Goal: Information Seeking & Learning: Check status

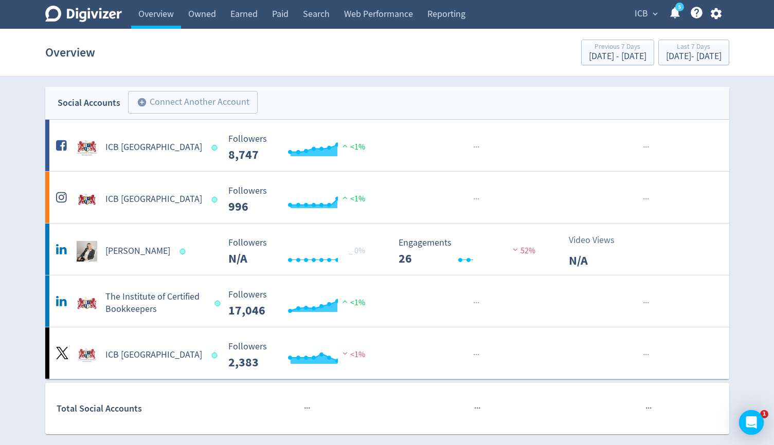
click at [621, 29] on section "Overview Previous 7 Days [DATE] - [DATE] Last 7 Days [DATE] - [DATE]" at bounding box center [387, 53] width 774 height 48
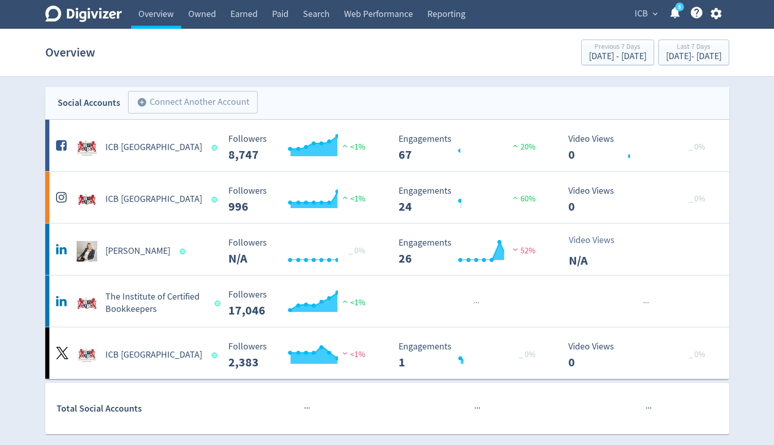
click at [636, 23] on div "ICB expand_more 5 Help Center - Searchable support on using Digivizer" at bounding box center [676, 14] width 106 height 29
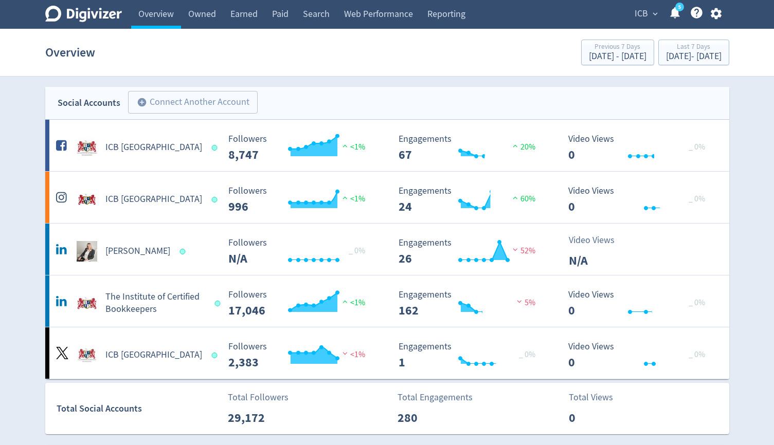
click at [646, 18] on span "ICB" at bounding box center [640, 14] width 13 height 16
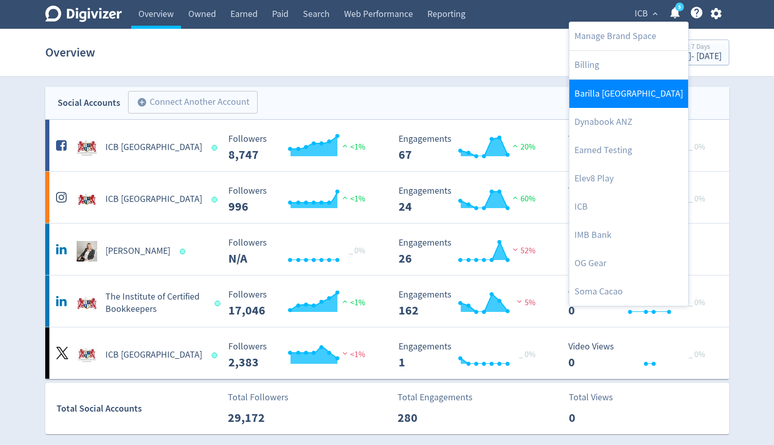
click at [607, 101] on link "Barilla [GEOGRAPHIC_DATA]" at bounding box center [628, 94] width 119 height 28
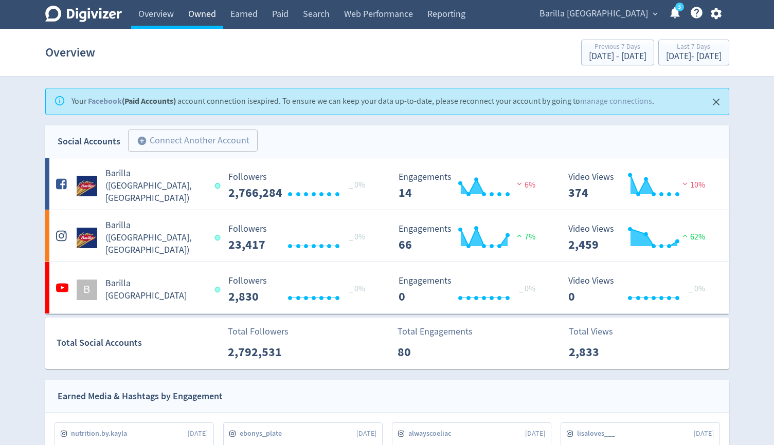
click at [209, 19] on link "Owned" at bounding box center [202, 14] width 42 height 29
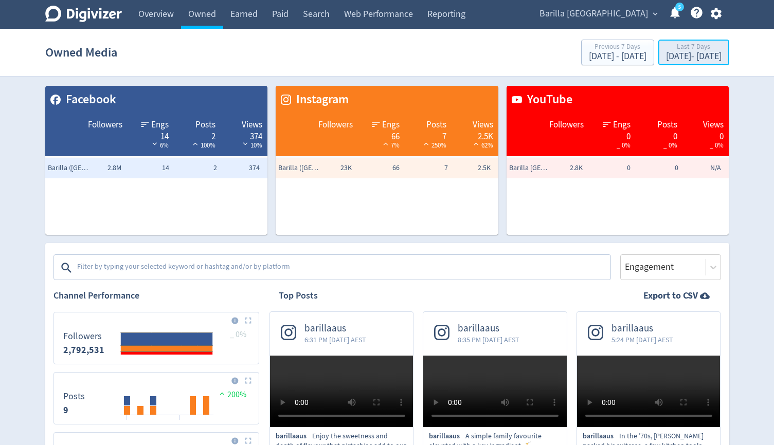
click at [689, 57] on div "[DATE] - [DATE]" at bounding box center [694, 56] width 56 height 9
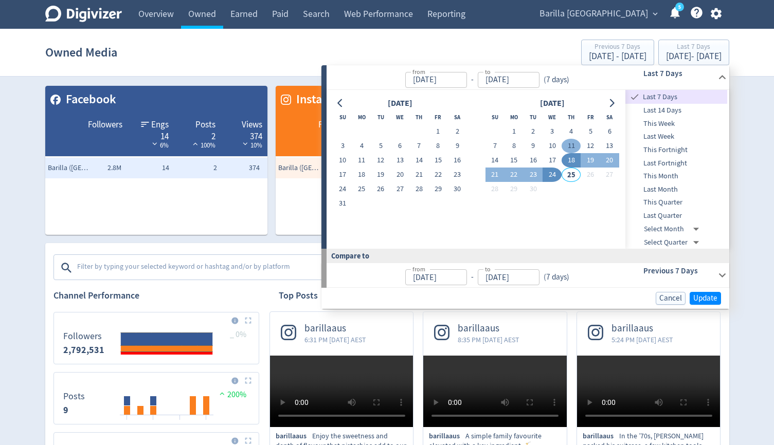
click at [568, 146] on button "11" at bounding box center [570, 146] width 19 height 14
type input "[DATE]"
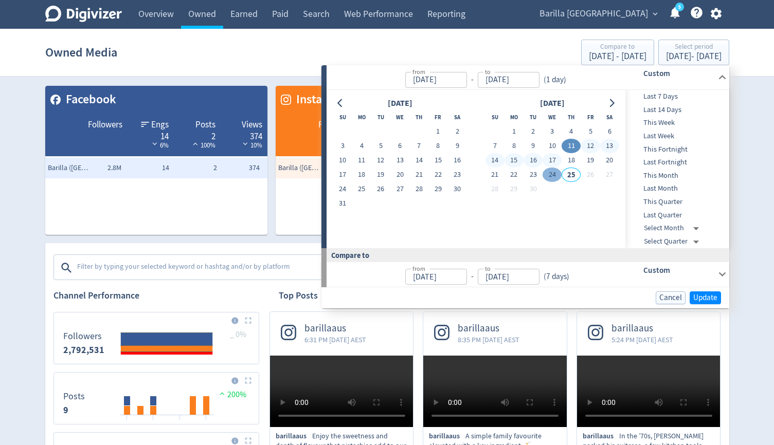
click at [556, 168] on button "24" at bounding box center [551, 175] width 19 height 14
type input "[DATE]"
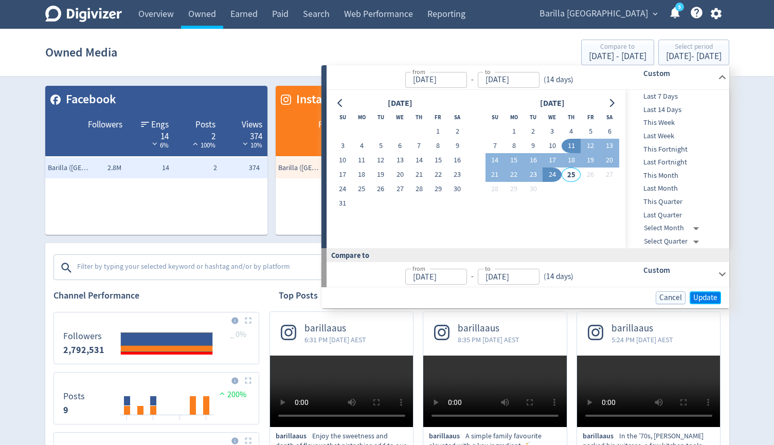
click at [694, 299] on span "Update" at bounding box center [705, 298] width 24 height 8
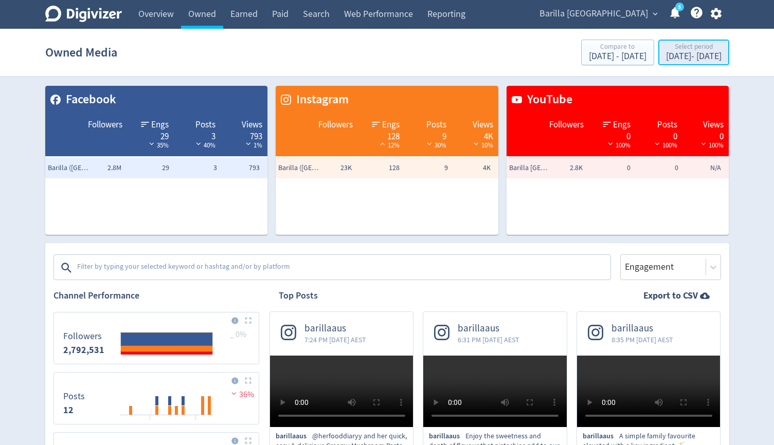
click at [711, 50] on div "Select period" at bounding box center [694, 47] width 56 height 9
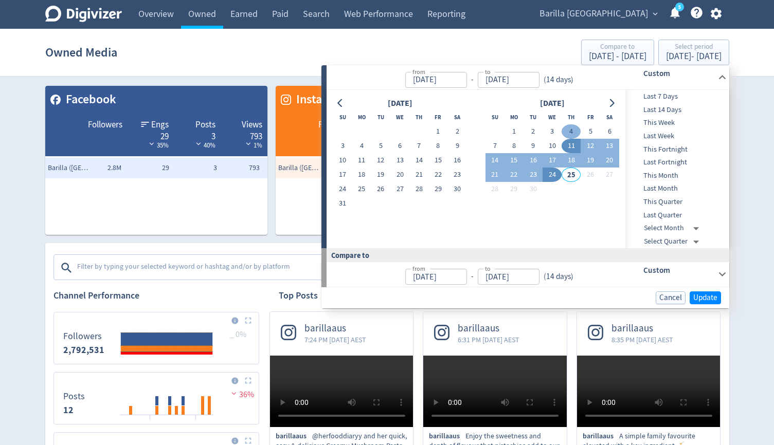
click at [574, 133] on button "4" at bounding box center [570, 131] width 19 height 14
type input "[DATE]"
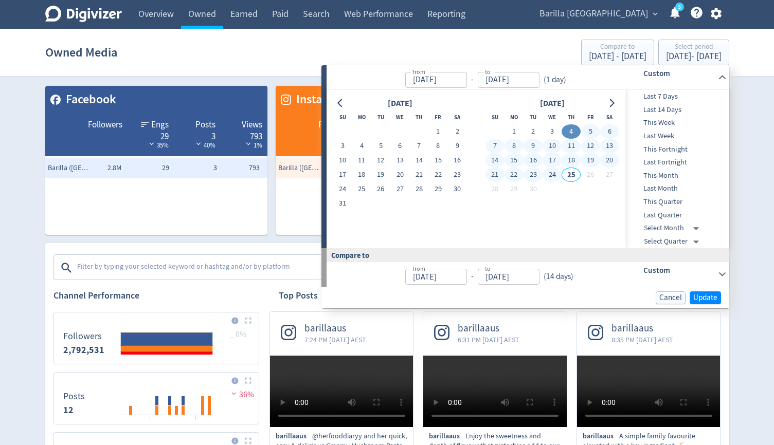
click at [552, 176] on button "24" at bounding box center [551, 175] width 19 height 14
type input "[DATE]"
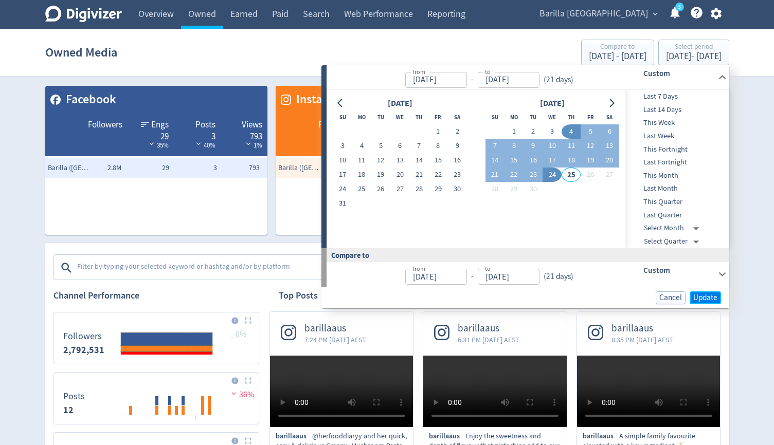
click at [704, 299] on span "Update" at bounding box center [705, 298] width 24 height 8
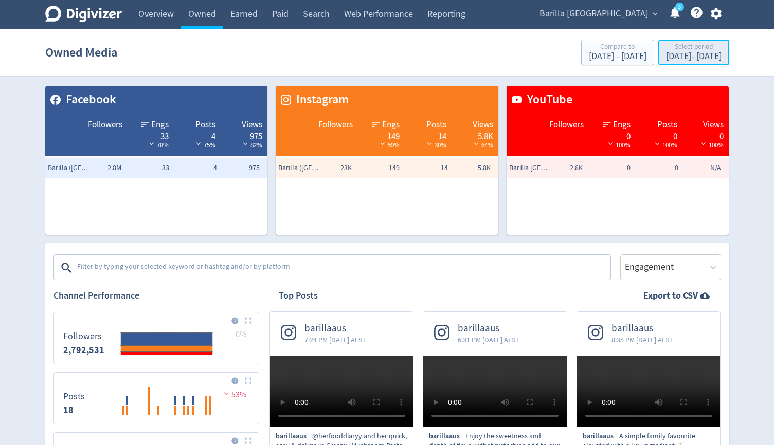
click at [679, 56] on div "[DATE] - [DATE]" at bounding box center [694, 56] width 56 height 9
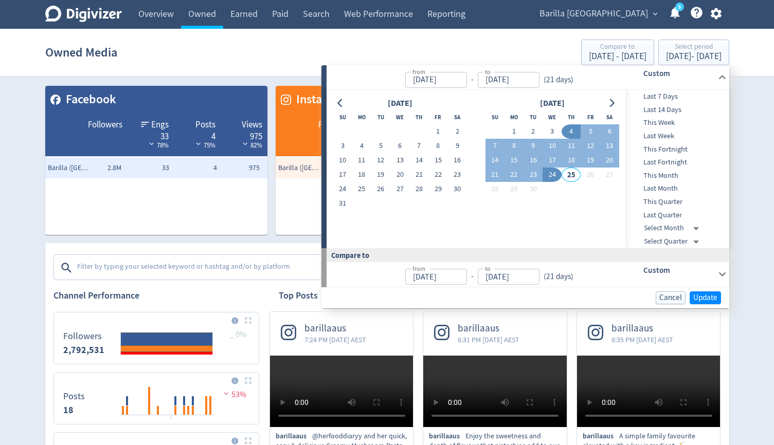
click at [548, 173] on button "24" at bounding box center [551, 175] width 19 height 14
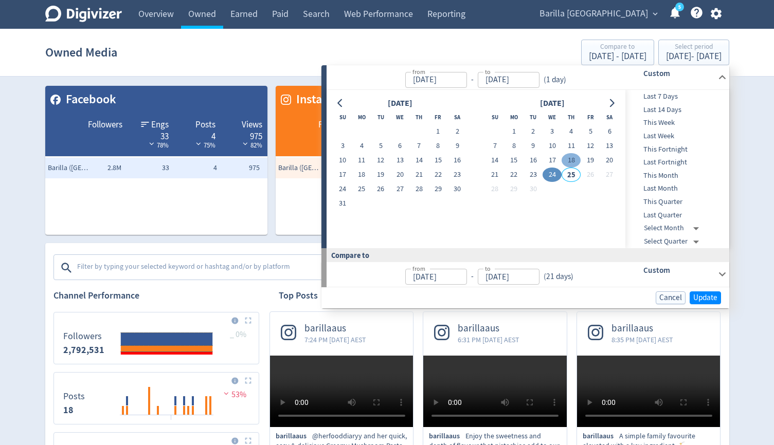
click at [575, 159] on button "18" at bounding box center [570, 160] width 19 height 14
type input "[DATE]"
click at [554, 174] on button "24" at bounding box center [551, 175] width 19 height 14
type input "[DATE]"
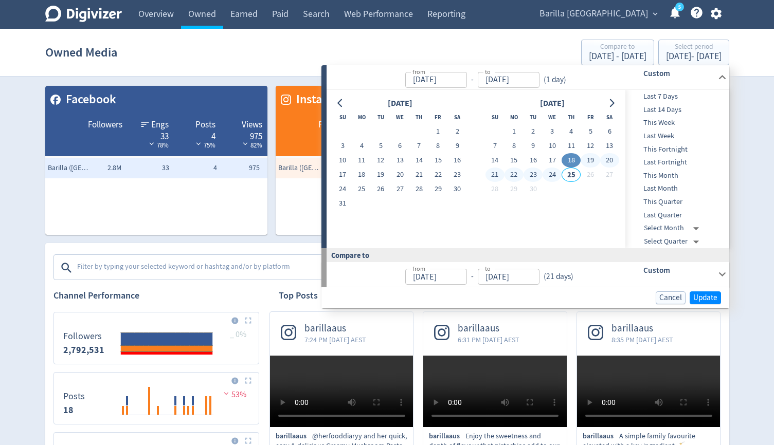
type input "[DATE]"
click at [697, 294] on span "Update" at bounding box center [705, 298] width 24 height 8
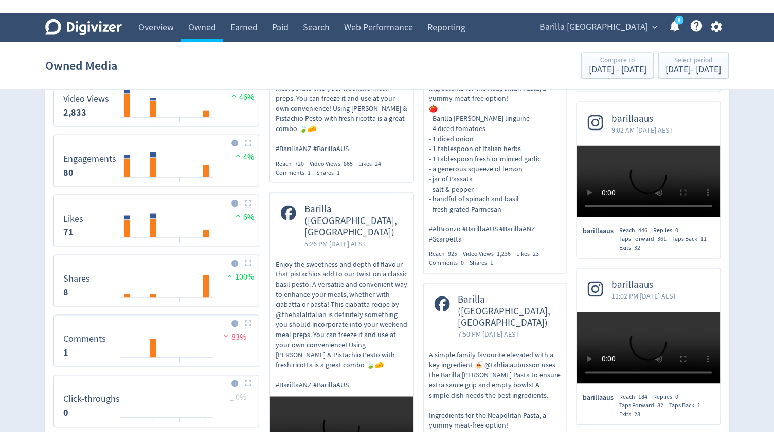
scroll to position [431, 0]
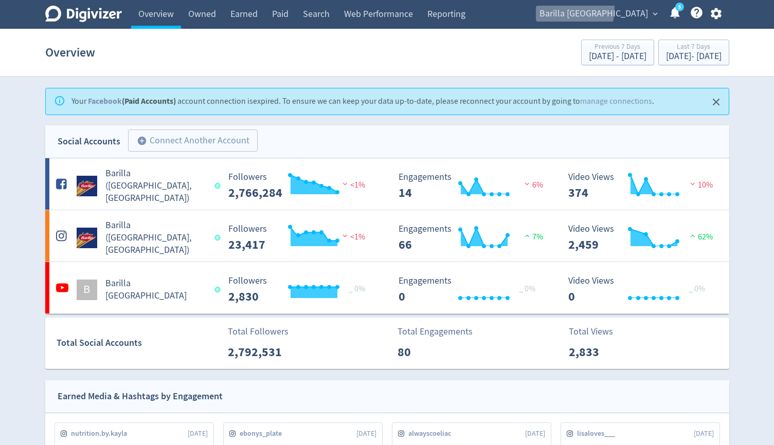
click at [608, 9] on span "Barilla [GEOGRAPHIC_DATA]" at bounding box center [593, 14] width 108 height 16
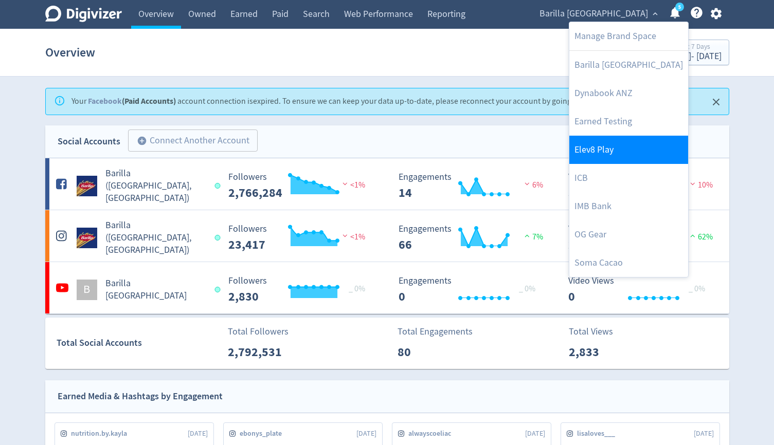
click at [603, 155] on link "Elev8 Play" at bounding box center [628, 150] width 119 height 28
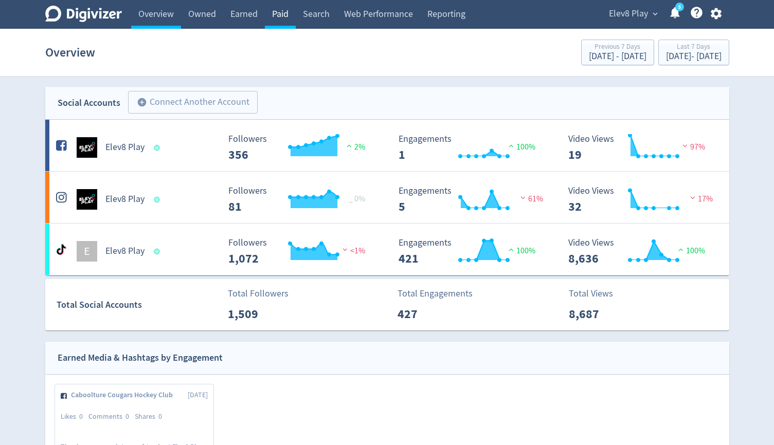
click at [285, 6] on link "Paid" at bounding box center [280, 14] width 31 height 29
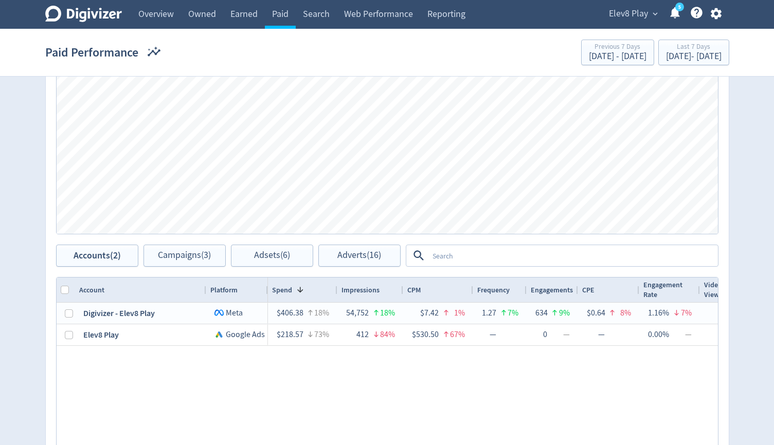
scroll to position [332, 0]
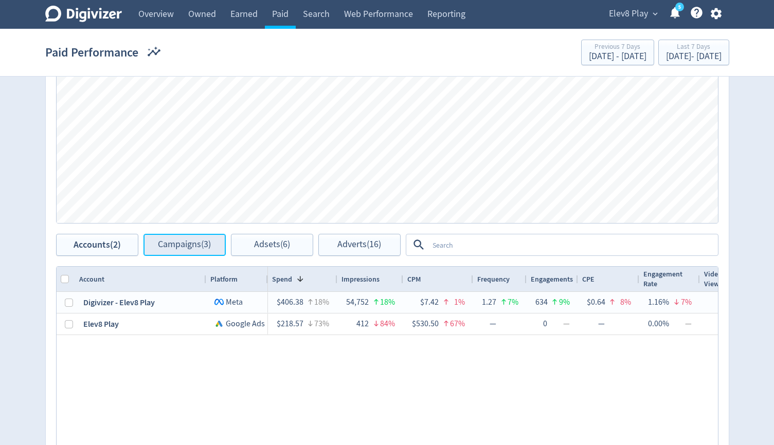
click at [194, 251] on button "Campaigns (3)" at bounding box center [184, 245] width 82 height 22
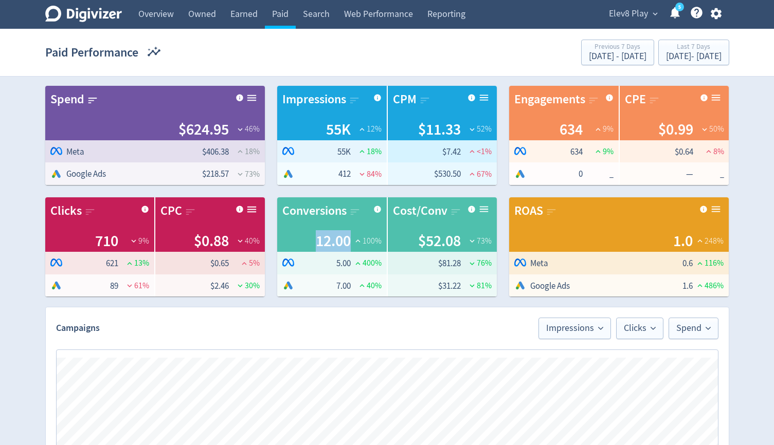
drag, startPoint x: 310, startPoint y: 235, endPoint x: 350, endPoint y: 236, distance: 39.6
click at [350, 236] on div "12.00 100 %" at bounding box center [331, 241] width 99 height 22
click at [666, 45] on div "Last 7 Days" at bounding box center [694, 47] width 56 height 9
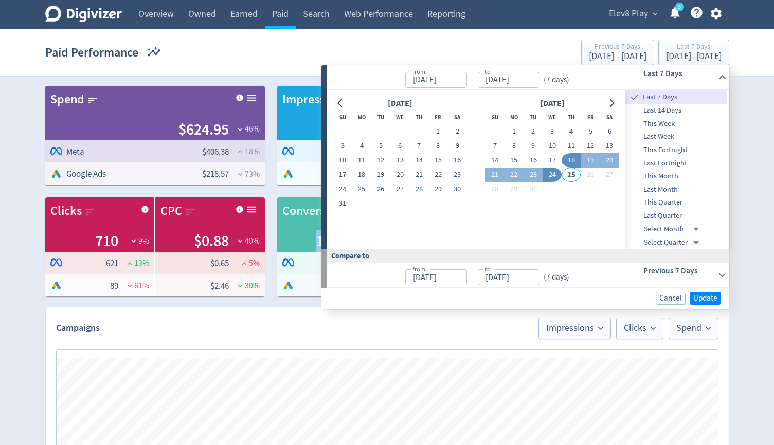
click at [553, 171] on button "24" at bounding box center [551, 175] width 19 height 14
type input "[DATE]"
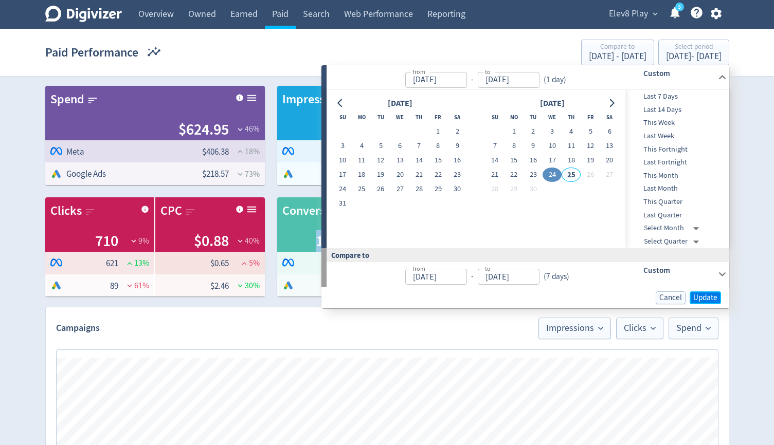
click at [709, 294] on span "Update" at bounding box center [705, 298] width 24 height 8
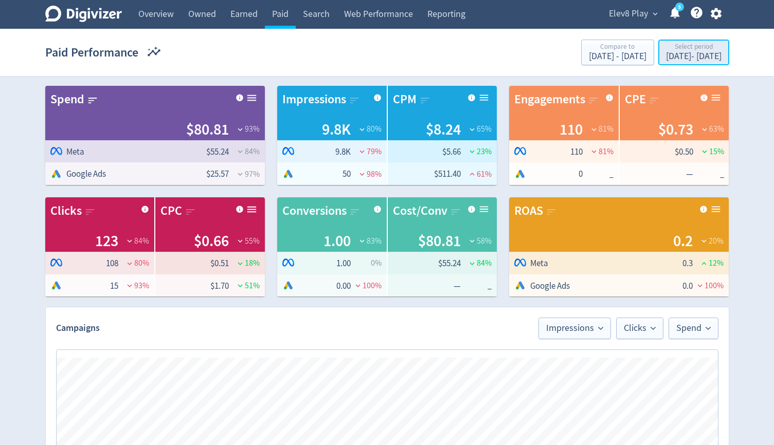
click at [666, 43] on div "Select period" at bounding box center [694, 47] width 56 height 9
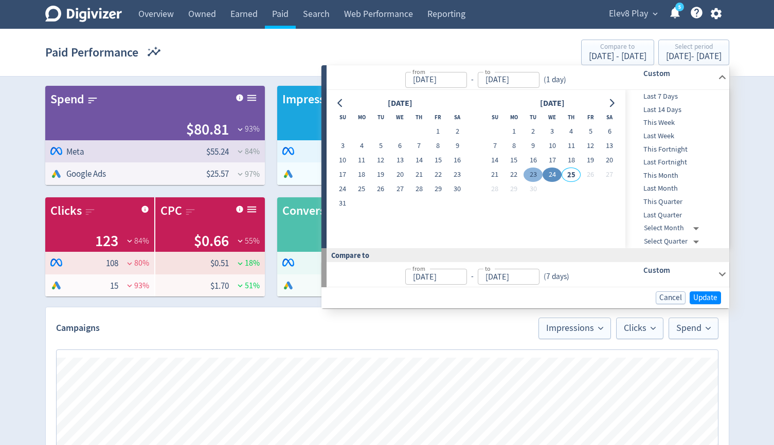
click at [538, 172] on button "23" at bounding box center [532, 175] width 19 height 14
type input "Sep 23, 2025"
click at [713, 291] on button "Update" at bounding box center [704, 297] width 31 height 13
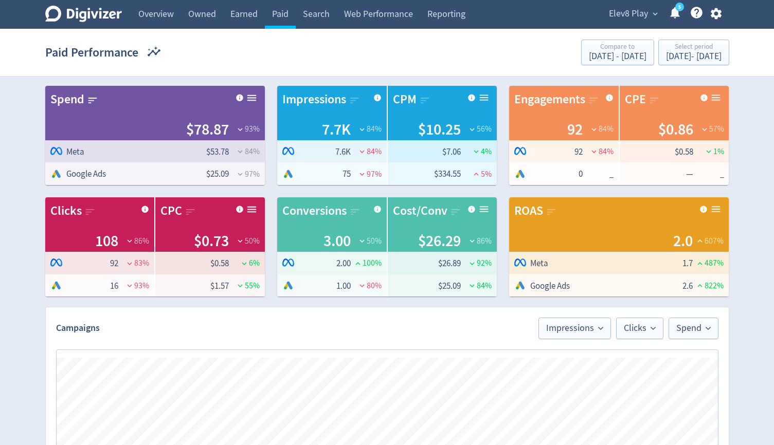
click at [677, 11] on link "5" at bounding box center [679, 7] width 9 height 9
click at [698, 49] on div "Select period" at bounding box center [694, 47] width 56 height 9
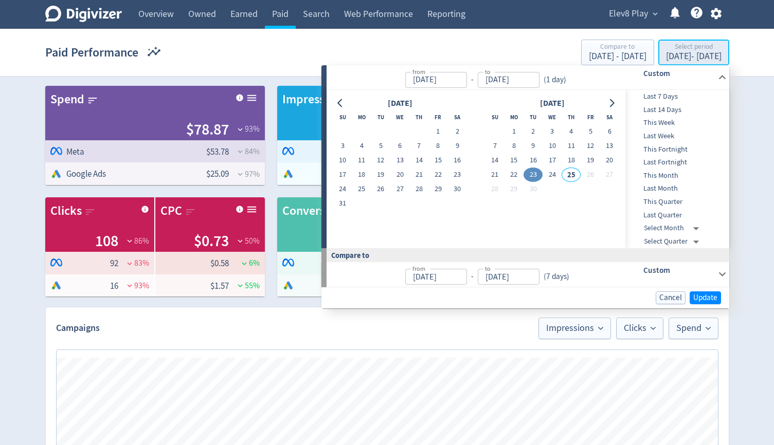
type input "Sep 23, 2025"
type input "[DATE]"
click at [670, 97] on span "Last 7 Days" at bounding box center [676, 96] width 102 height 11
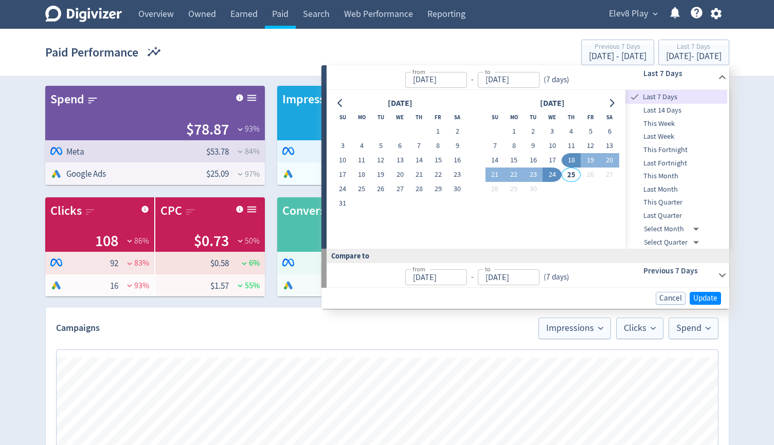
type input "[DATE]"
click at [705, 305] on div "Cancel Update" at bounding box center [525, 298] width 408 height 21
click at [706, 301] on span "Update" at bounding box center [705, 299] width 24 height 8
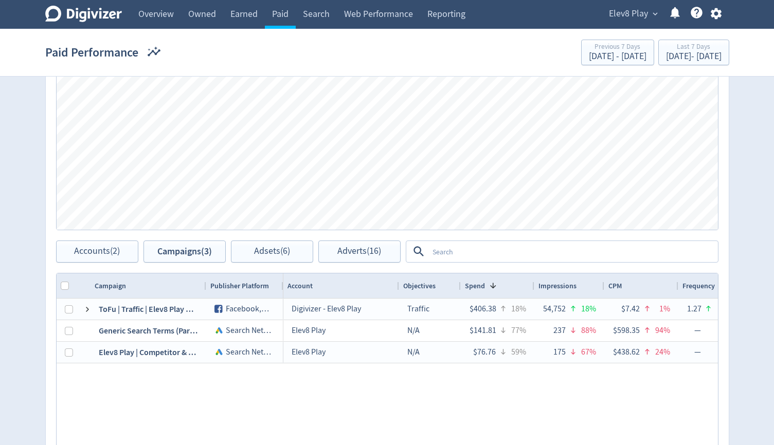
scroll to position [326, 0]
